Goal: Transaction & Acquisition: Book appointment/travel/reservation

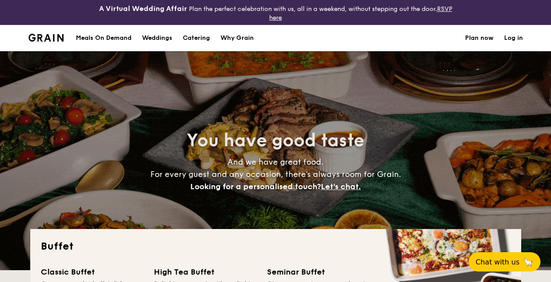
select select
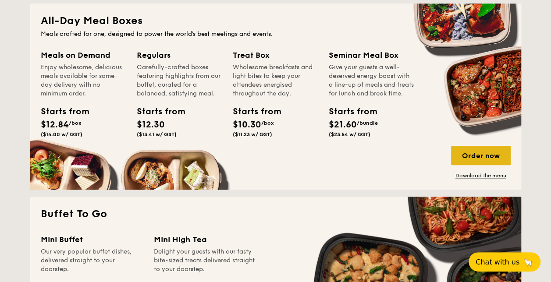
click at [474, 154] on div "Order now" at bounding box center [481, 155] width 60 height 19
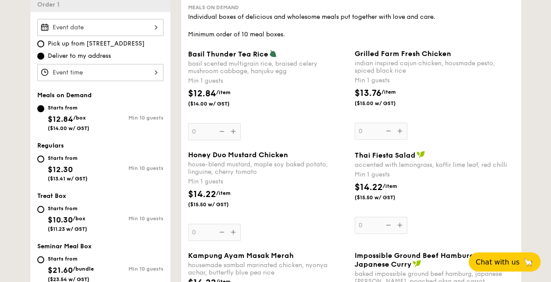
scroll to position [263, 0]
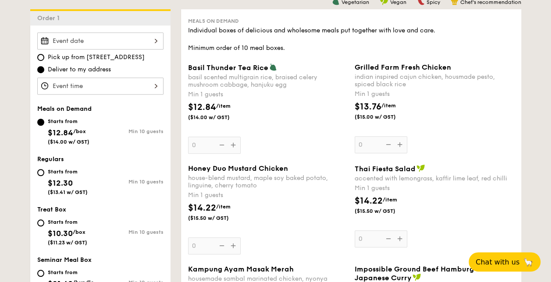
click at [234, 149] on div "Basil Thunder Tea Rice basil scented multigrain rice, braised celery mushroom c…" at bounding box center [268, 108] width 160 height 91
click at [234, 149] on input "0" at bounding box center [214, 145] width 53 height 17
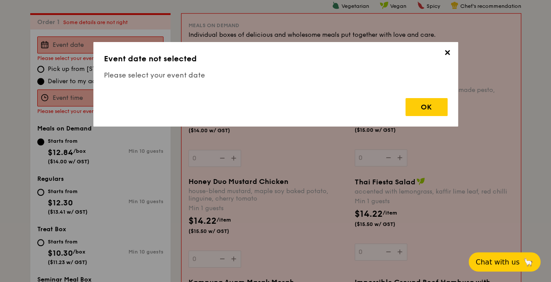
scroll to position [259, 0]
click at [429, 107] on div "OK" at bounding box center [426, 107] width 42 height 18
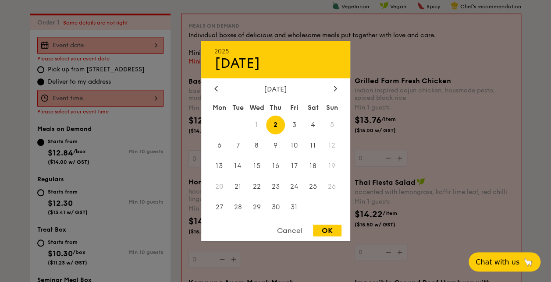
click at [154, 44] on div "2025 Oct 02 October 2025 Mon Tue Wed Thu Fri Sat Sun 1 2 3 4 5 6 7 8 9 10 11 12…" at bounding box center [100, 45] width 126 height 17
click at [288, 238] on div "Cancel OK" at bounding box center [275, 233] width 149 height 16
click at [288, 234] on div "Cancel" at bounding box center [289, 231] width 43 height 12
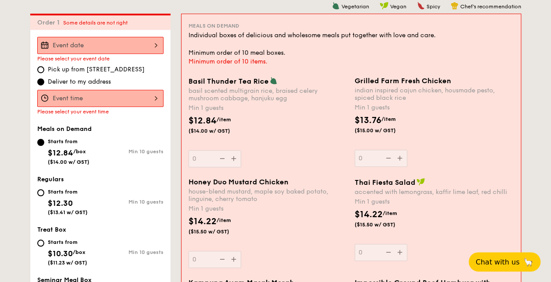
select select
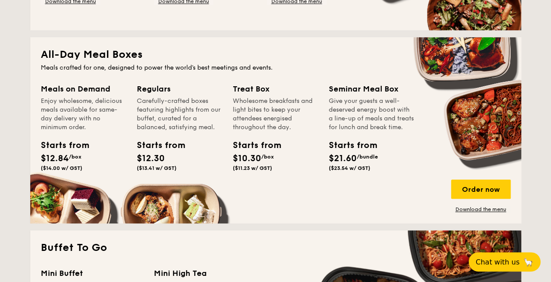
scroll to position [393, 0]
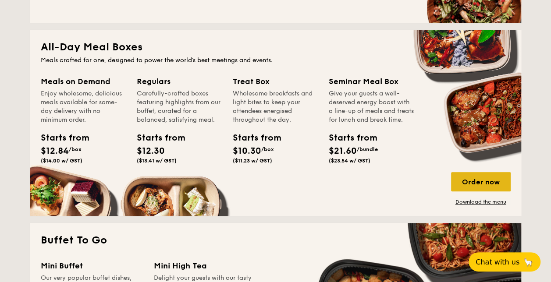
click at [481, 181] on div "Order now" at bounding box center [481, 181] width 60 height 19
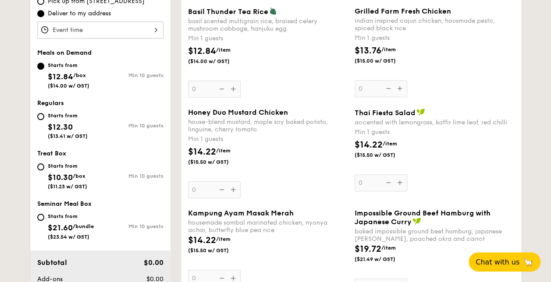
scroll to position [219, 0]
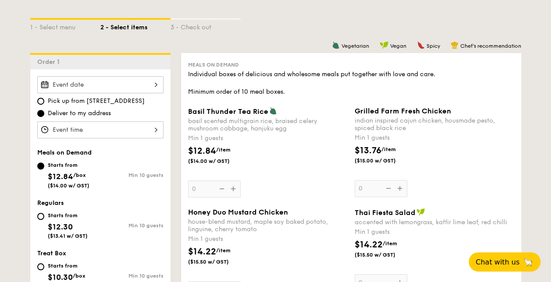
click at [236, 189] on div "Basil Thunder Tea Rice basil scented multigrain rice, braised celery mushroom c…" at bounding box center [268, 152] width 160 height 91
click at [236, 189] on input "0" at bounding box center [214, 189] width 53 height 17
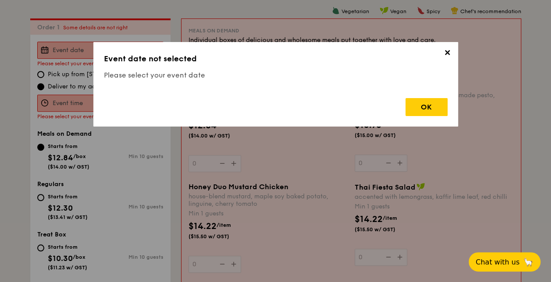
scroll to position [259, 0]
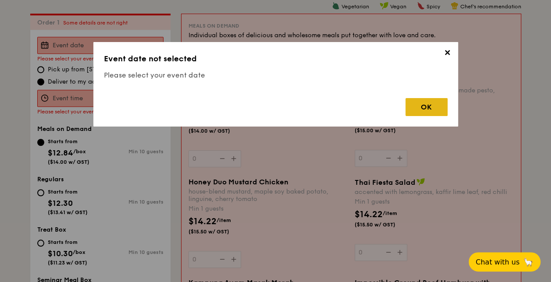
click at [418, 106] on div "OK" at bounding box center [426, 107] width 42 height 18
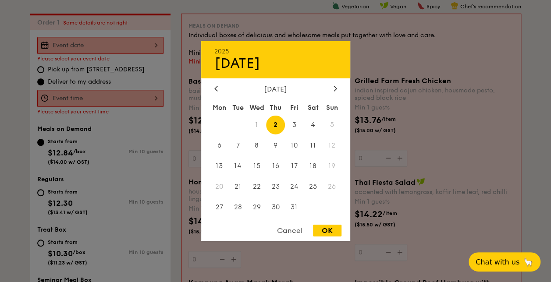
click at [155, 43] on div "2025 Oct 02 October 2025 Mon Tue Wed Thu Fri Sat Sun 1 2 3 4 5 6 7 8 9 10 11 12…" at bounding box center [100, 45] width 126 height 17
click at [335, 85] on icon at bounding box center [336, 88] width 4 height 6
click at [293, 142] on span "7" at bounding box center [294, 145] width 19 height 19
click at [323, 231] on div "OK" at bounding box center [327, 231] width 28 height 12
type input "[DATE]"
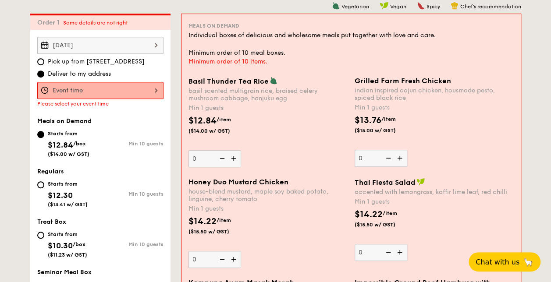
click at [158, 87] on div at bounding box center [100, 90] width 126 height 17
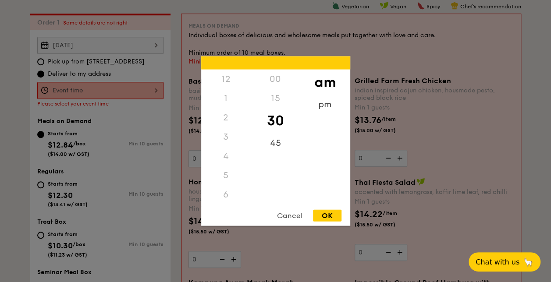
scroll to position [103, 0]
click at [227, 192] on div "11" at bounding box center [226, 197] width 50 height 25
click at [328, 216] on div "OK" at bounding box center [327, 216] width 28 height 12
type input "11:30AM"
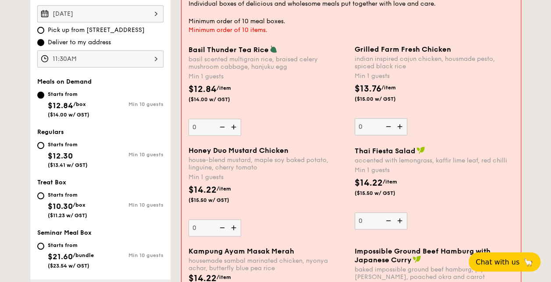
scroll to position [302, 0]
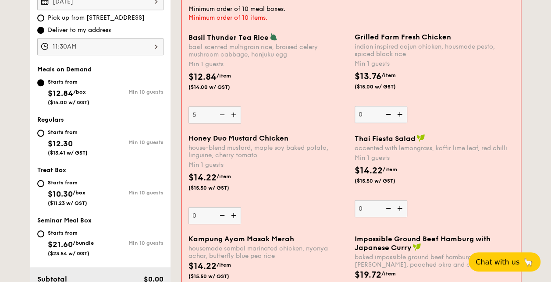
click at [282, 86] on div "$12.84 /item ($14.00 w/ GST)" at bounding box center [268, 86] width 166 height 31
click at [241, 107] on input "5" at bounding box center [214, 115] width 53 height 17
click at [233, 117] on img at bounding box center [234, 115] width 13 height 17
click at [233, 117] on input "5" at bounding box center [214, 115] width 53 height 17
click at [219, 116] on img at bounding box center [221, 115] width 13 height 17
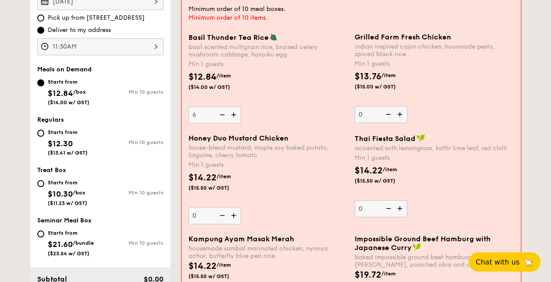
click at [219, 116] on input "6" at bounding box center [214, 115] width 53 height 17
type input "5"
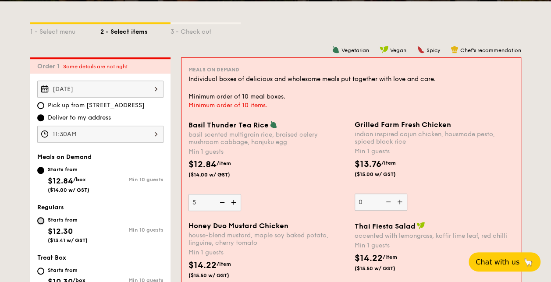
click at [42, 220] on input "Starts from $12.30 ($13.41 w/ GST) Min 10 guests" at bounding box center [40, 220] width 7 height 7
radio input "true"
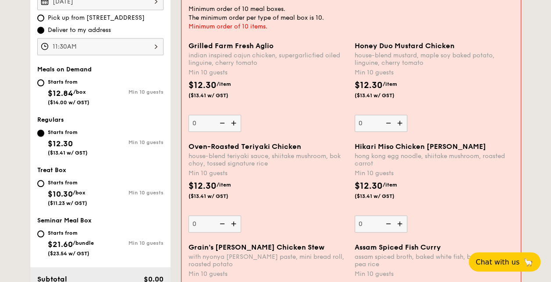
scroll to position [259, 0]
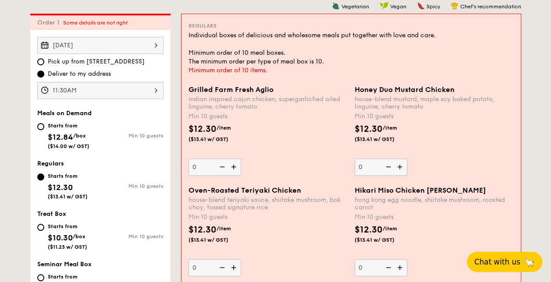
click at [501, 264] on span "Chat with us" at bounding box center [497, 262] width 46 height 9
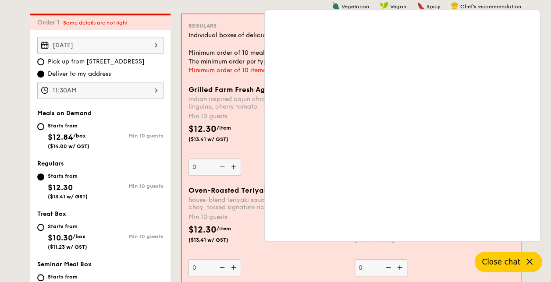
click at [528, 263] on icon at bounding box center [529, 262] width 11 height 11
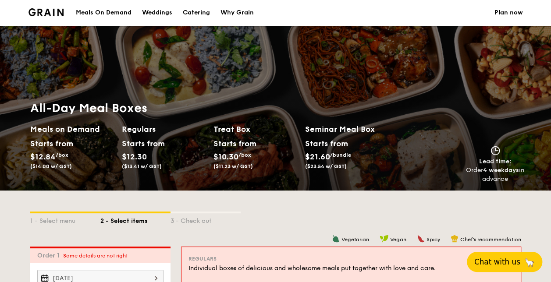
scroll to position [0, 0]
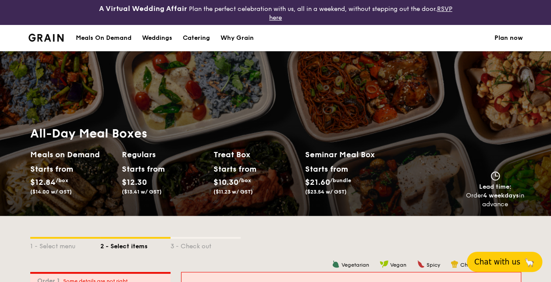
click at [53, 38] on img at bounding box center [46, 38] width 36 height 8
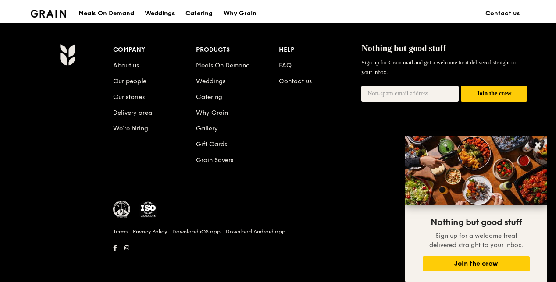
scroll to position [934, 0]
click at [537, 144] on icon at bounding box center [537, 144] width 5 height 5
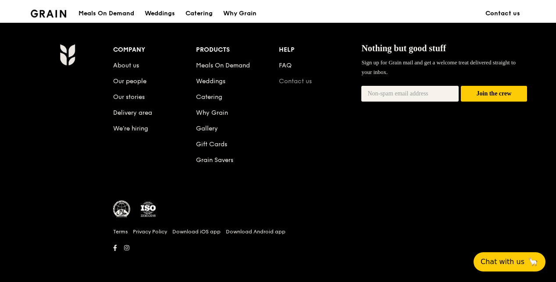
click at [292, 83] on link "Contact us" at bounding box center [295, 81] width 33 height 7
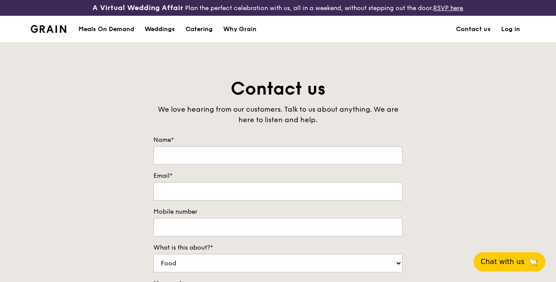
click at [438, 118] on div "Contact us We love hearing from our customers. Talk to us about anything. We ar…" at bounding box center [278, 260] width 556 height 366
click at [107, 38] on div "Meals On Demand" at bounding box center [106, 29] width 56 height 26
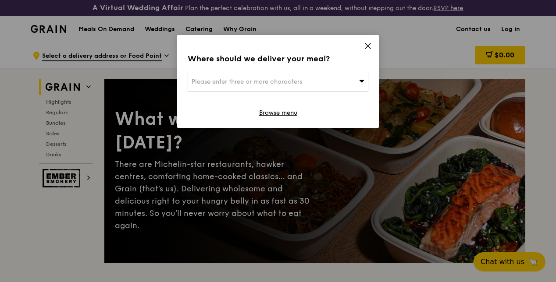
click at [369, 44] on icon at bounding box center [368, 46] width 8 height 8
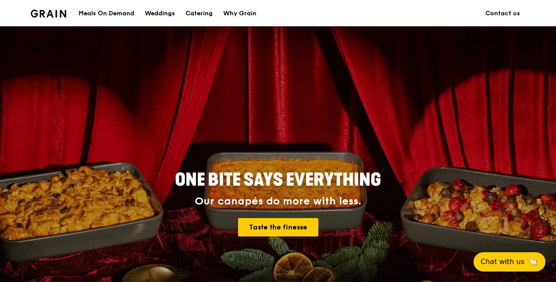
scroll to position [911, 0]
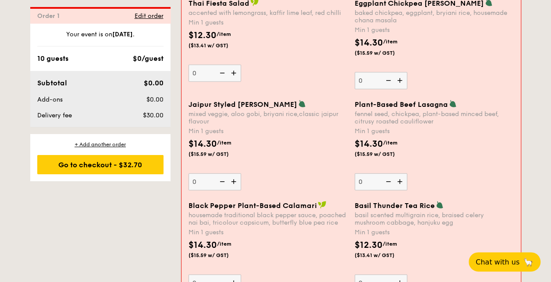
scroll to position [954, 0]
